Goal: Task Accomplishment & Management: Manage account settings

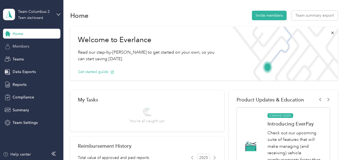
click at [35, 47] on div "Members" at bounding box center [31, 47] width 57 height 10
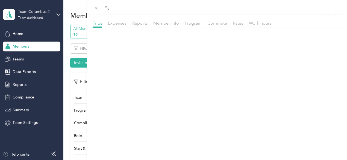
scroll to position [56, 0]
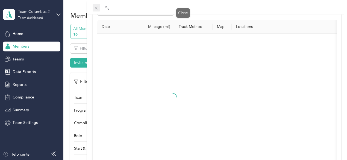
click at [99, 6] on icon at bounding box center [96, 8] width 5 height 5
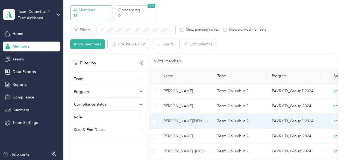
scroll to position [27, 0]
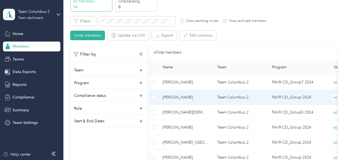
click at [229, 96] on td "Team Columbus 2" at bounding box center [240, 97] width 55 height 15
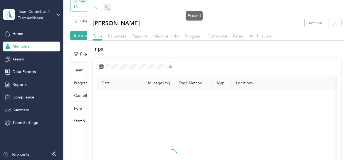
click at [110, 6] on icon at bounding box center [107, 8] width 4 height 4
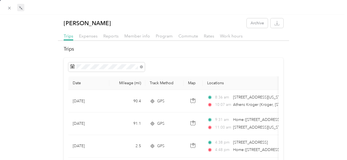
click at [11, 160] on div "Drag to resize Click to close [PERSON_NAME] Archive Trips Expenses Reports Memb…" at bounding box center [172, 160] width 345 height 0
click at [8, 7] on icon at bounding box center [9, 8] width 5 height 5
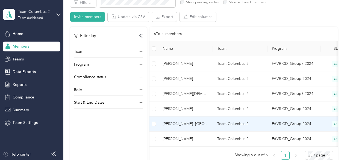
scroll to position [55, 0]
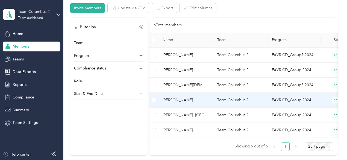
click at [273, 99] on td "FAVR CD_Group 2024" at bounding box center [294, 100] width 53 height 15
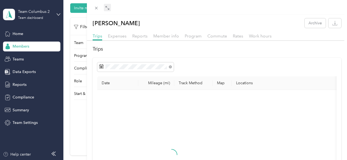
click at [110, 9] on icon at bounding box center [107, 8] width 4 height 4
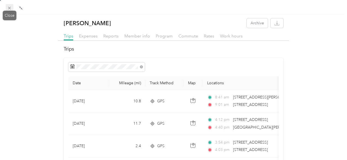
click at [10, 7] on icon at bounding box center [9, 8] width 5 height 5
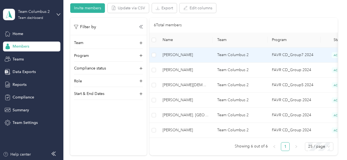
click at [274, 54] on td "FAVR CD_Group7 2024" at bounding box center [294, 55] width 53 height 15
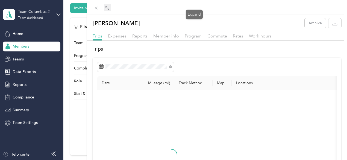
click at [110, 8] on icon at bounding box center [107, 8] width 4 height 4
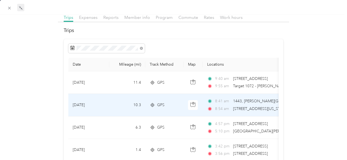
scroll to position [27, 0]
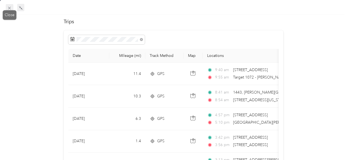
click at [10, 7] on icon at bounding box center [9, 8] width 5 height 5
